Goal: Task Accomplishment & Management: Use online tool/utility

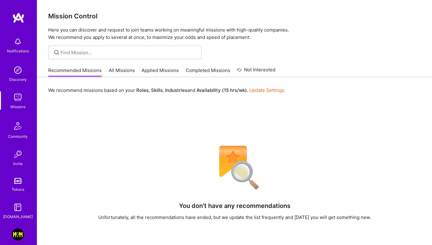
click at [193, 75] on link "Completed Missions" at bounding box center [208, 72] width 44 height 10
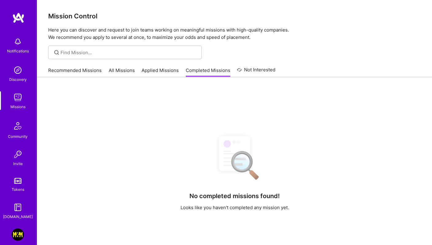
click at [159, 72] on link "Applied Missions" at bounding box center [159, 72] width 37 height 10
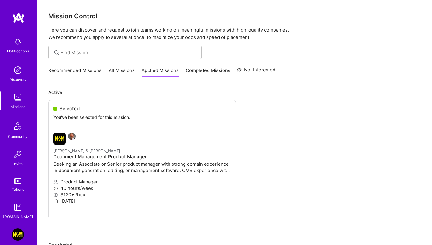
click at [113, 71] on link "All Missions" at bounding box center [122, 72] width 26 height 10
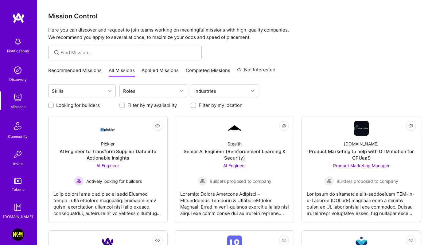
click at [149, 71] on link "Applied Missions" at bounding box center [159, 72] width 37 height 10
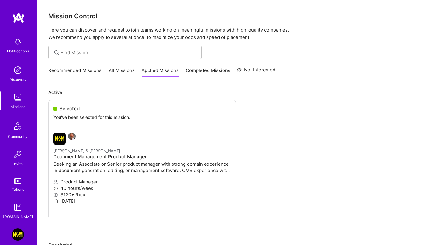
click at [77, 194] on ul "Selected You've been selected for this mission. [PERSON_NAME] & [PERSON_NAME] D…" at bounding box center [234, 168] width 373 height 137
click at [88, 176] on ul "Selected You've been selected for this mission. [PERSON_NAME] & [PERSON_NAME] D…" at bounding box center [234, 168] width 373 height 137
click at [90, 169] on ul "Selected You've been selected for this mission. [PERSON_NAME] & [PERSON_NAME] D…" at bounding box center [234, 168] width 373 height 137
click at [126, 71] on link "All Missions" at bounding box center [122, 72] width 26 height 10
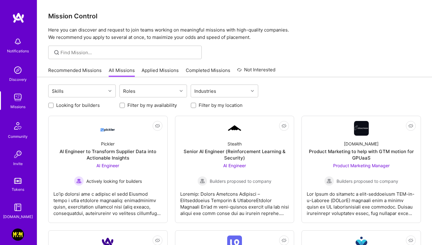
click at [155, 67] on div "Recommended Missions All Missions Applied Missions Completed Missions Not Inter…" at bounding box center [161, 70] width 227 height 13
click at [152, 70] on link "Applied Missions" at bounding box center [159, 72] width 37 height 10
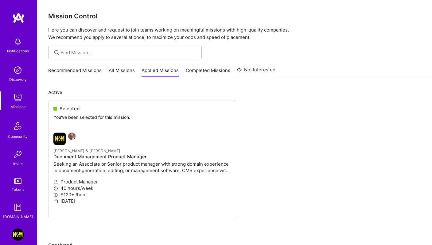
click at [118, 70] on link "All Missions" at bounding box center [122, 72] width 26 height 10
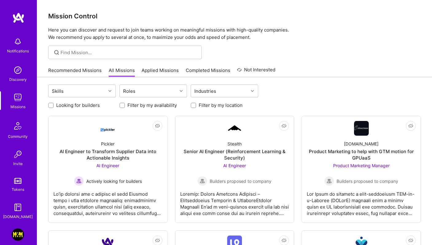
click at [98, 71] on link "Recommended Missions" at bounding box center [74, 72] width 53 height 10
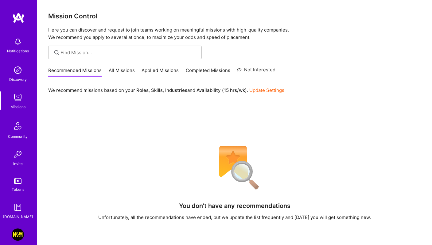
click at [16, 231] on img at bounding box center [18, 235] width 12 height 12
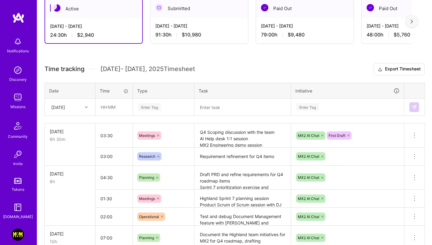
scroll to position [141, 0]
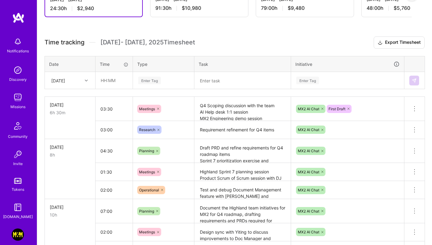
click at [238, 107] on textarea "Q4 Scoping discussion with the team AI Help desk 1:1 session MX2 Engineering de…" at bounding box center [242, 109] width 95 height 23
click at [65, 81] on div "[DATE]" at bounding box center [58, 80] width 14 height 6
click at [66, 120] on div "[DATE]" at bounding box center [70, 120] width 50 height 11
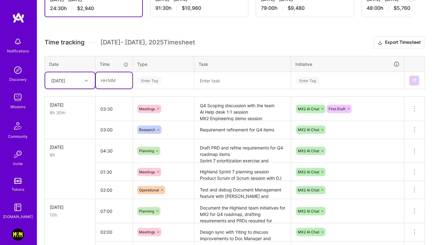
click at [107, 83] on input "text" at bounding box center [114, 80] width 37 height 16
type input "01:30"
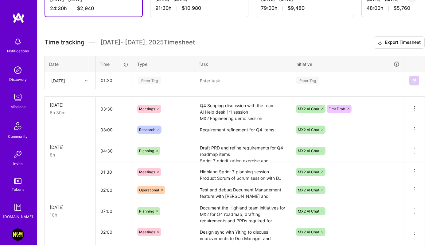
click at [154, 81] on div "Enter Tag" at bounding box center [149, 81] width 23 height 10
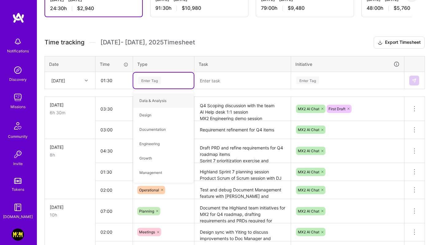
click at [154, 81] on div "Enter Tag" at bounding box center [149, 81] width 23 height 10
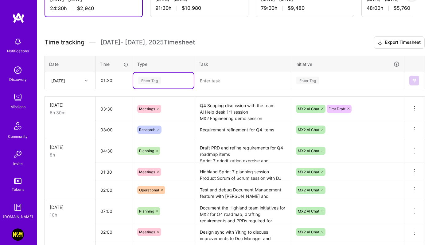
click at [154, 81] on div "Enter Tag" at bounding box center [149, 81] width 23 height 10
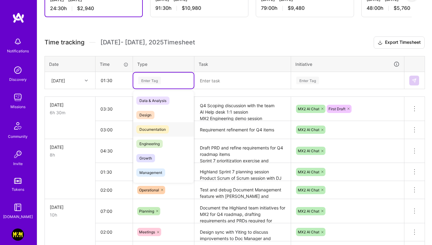
scroll to position [80, 0]
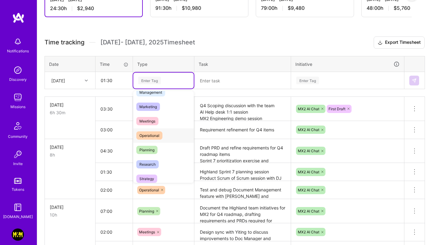
click at [152, 136] on span "Operational" at bounding box center [149, 136] width 26 height 8
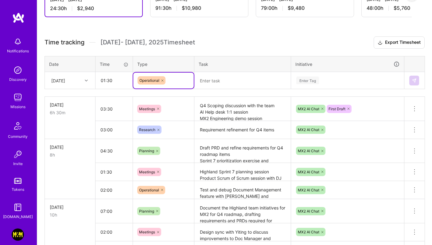
click at [220, 78] on textarea at bounding box center [242, 81] width 95 height 16
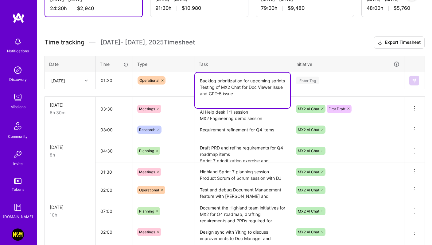
type textarea "Backlog prioritization for upcoming sprints Testing of MX2 Chat for Doc Viewer …"
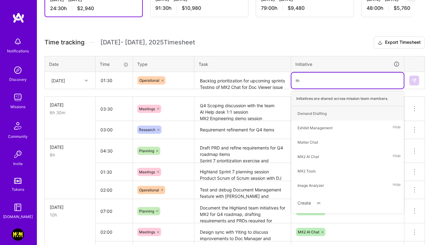
type input "mx"
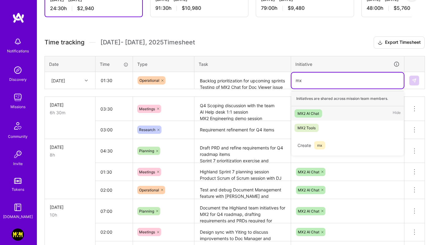
click at [331, 117] on div "MX2 AI Chat Hide" at bounding box center [347, 113] width 112 height 14
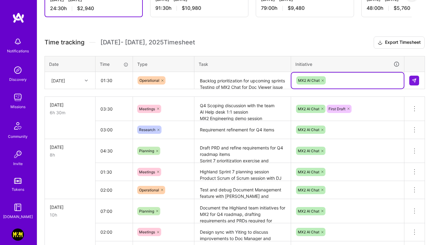
click at [420, 81] on td at bounding box center [414, 80] width 21 height 17
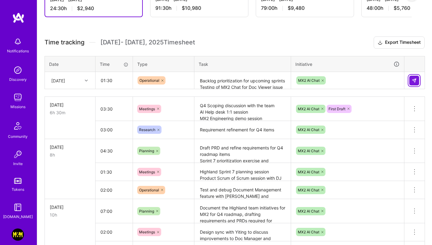
click at [416, 81] on button at bounding box center [414, 81] width 10 height 10
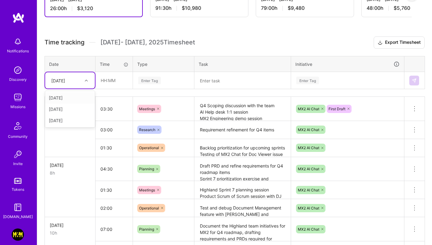
click at [80, 78] on div "[DATE]" at bounding box center [65, 80] width 34 height 10
click at [65, 118] on div "[DATE]" at bounding box center [70, 120] width 50 height 11
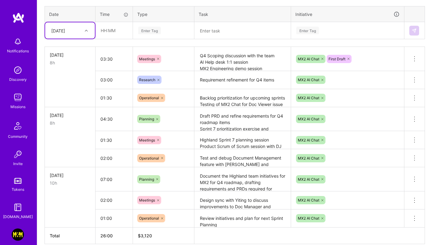
scroll to position [196, 0]
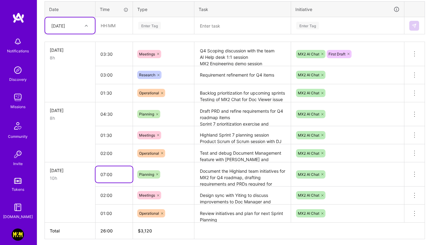
click at [111, 170] on input "07:00" at bounding box center [113, 175] width 37 height 16
drag, startPoint x: 106, startPoint y: 175, endPoint x: 109, endPoint y: 175, distance: 3.1
click at [109, 175] on input "07:00" at bounding box center [113, 175] width 37 height 16
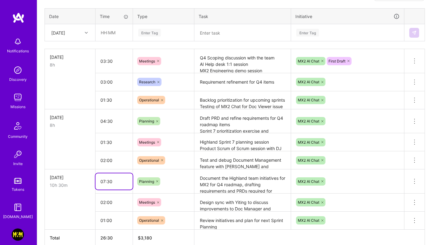
scroll to position [153, 0]
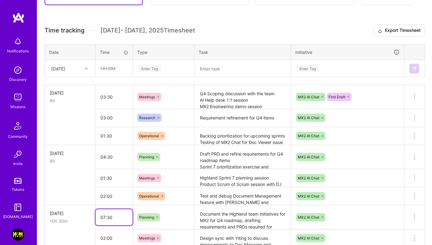
type input "07:30"
click at [108, 67] on input "text" at bounding box center [114, 68] width 37 height 16
type input "03:00"
click at [146, 68] on div "Enter Tag" at bounding box center [149, 69] width 23 height 10
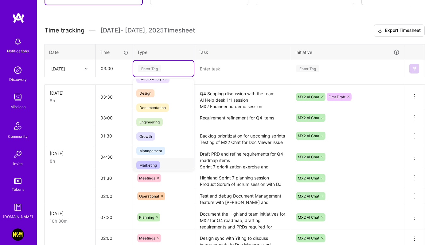
scroll to position [6, 0]
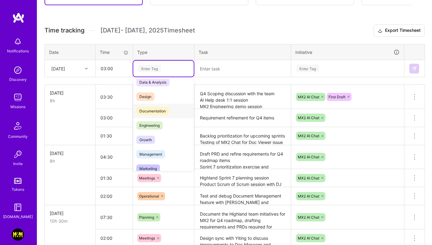
click at [149, 109] on span "Documentation" at bounding box center [152, 111] width 33 height 8
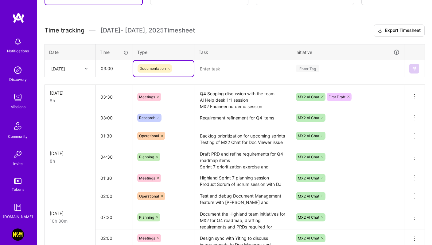
click at [215, 70] on textarea at bounding box center [242, 69] width 95 height 16
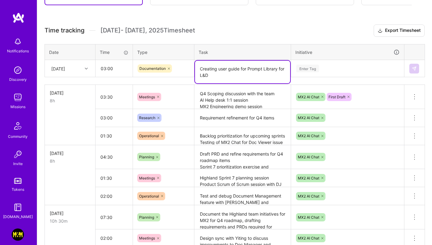
type textarea "Creating user guide for Prompt Library for L&D"
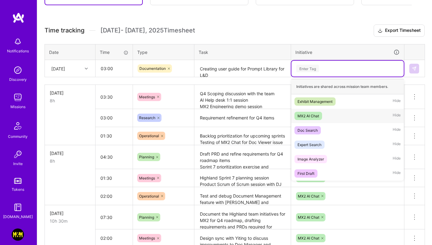
click at [337, 117] on div "MX2 AI Chat Hide" at bounding box center [347, 116] width 112 height 14
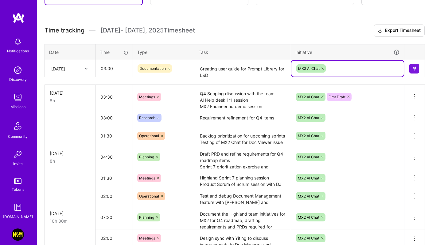
click at [252, 122] on textarea "Requirement refinement for Q4 items" at bounding box center [242, 118] width 95 height 17
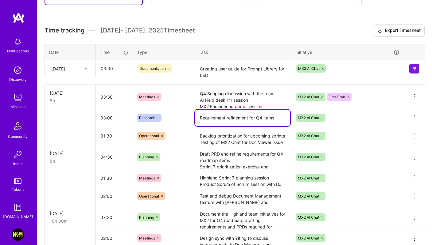
click at [261, 137] on textarea "Backlog prioritization for upcoming sprints Testing of MX2 Chat for Doc Viewer …" at bounding box center [242, 136] width 95 height 17
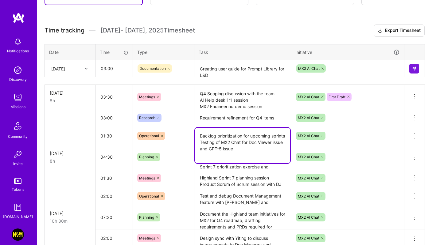
drag, startPoint x: 241, startPoint y: 154, endPoint x: 249, endPoint y: 156, distance: 8.7
click at [241, 154] on textarea "Backlog prioritization for upcoming sprints Testing of MX2 Chat for Doc Viewer …" at bounding box center [242, 146] width 95 height 36
type textarea "Backlog prioritization for upcoming sprints Testing of MX2 Chat for Doc Viewer …"
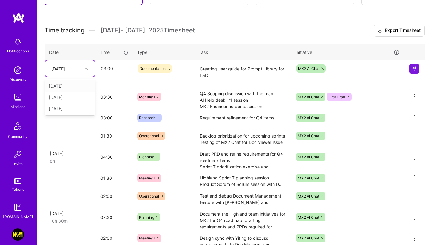
click at [83, 68] on div at bounding box center [87, 69] width 10 height 8
click at [113, 67] on input "03:00" at bounding box center [114, 68] width 37 height 16
click at [412, 70] on img at bounding box center [413, 68] width 5 height 5
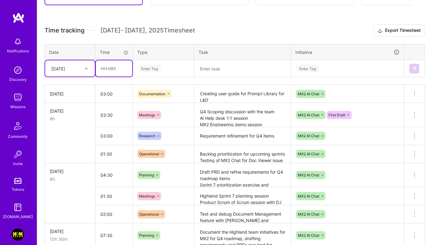
click at [110, 69] on input "text" at bounding box center [114, 68] width 37 height 16
type input "01:00"
click at [157, 71] on div "Enter Tag" at bounding box center [149, 69] width 23 height 10
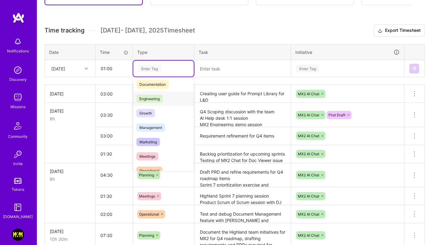
scroll to position [0, 0]
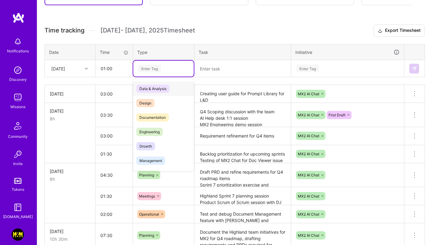
click at [153, 87] on span "Data & Analysis" at bounding box center [152, 89] width 33 height 8
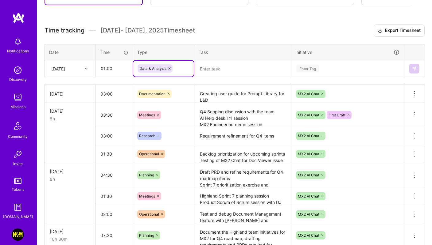
click at [228, 71] on textarea at bounding box center [242, 69] width 95 height 16
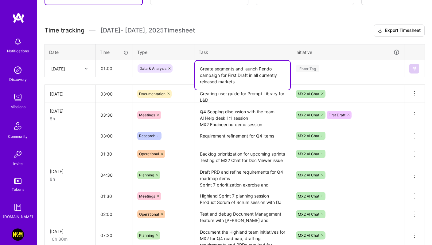
type textarea "Create segments and launch Pendo campaign for First Draft in all currently rele…"
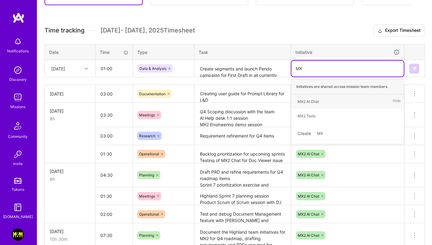
type input "M"
type input "FIrs"
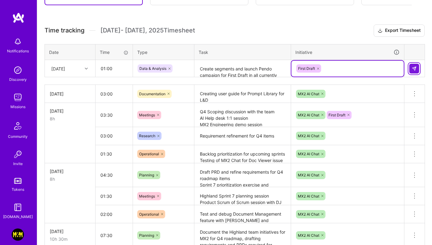
click at [414, 71] on img at bounding box center [413, 68] width 5 height 5
